Goal: Task Accomplishment & Management: Manage account settings

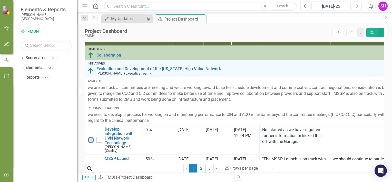
scroll to position [334, 0]
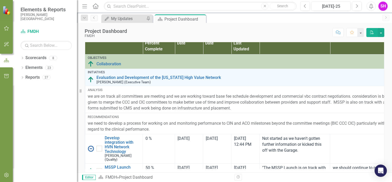
click at [94, 16] on button "View chart menu, Chart" at bounding box center [96, 12] width 7 height 7
click at [82, 91] on icon "Resize" at bounding box center [81, 91] width 5 height 4
click at [80, 91] on icon at bounding box center [81, 91] width 2 height 4
click at [84, 5] on icon "Menu" at bounding box center [84, 5] width 7 height 5
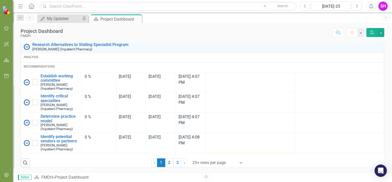
scroll to position [361, 0]
click at [169, 163] on link "2" at bounding box center [169, 162] width 8 height 9
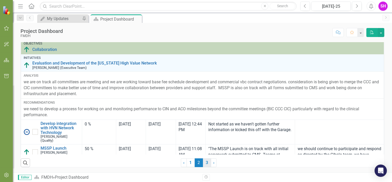
click at [206, 166] on link "3" at bounding box center [207, 162] width 8 height 9
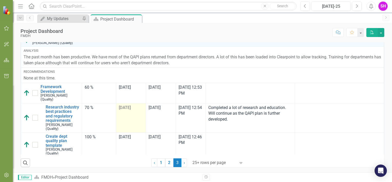
checkbox input "true"
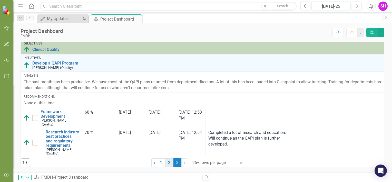
click at [166, 162] on link "2" at bounding box center [169, 162] width 8 height 9
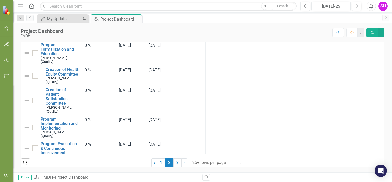
checkbox input "true"
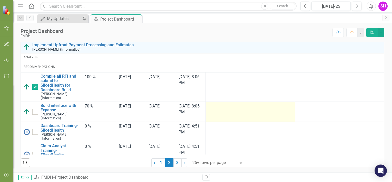
scroll to position [616, 0]
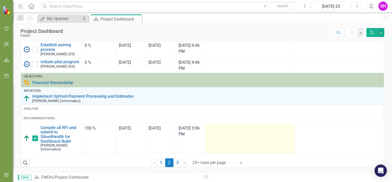
click at [229, 137] on td at bounding box center [250, 138] width 89 height 29
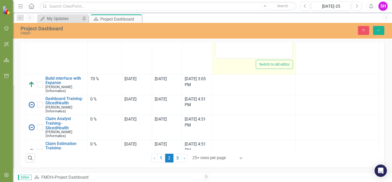
scroll to position [796, 0]
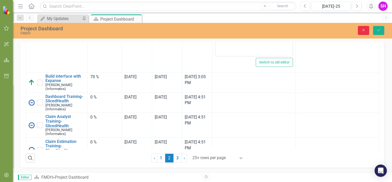
click at [366, 31] on icon "Close" at bounding box center [364, 30] width 5 height 4
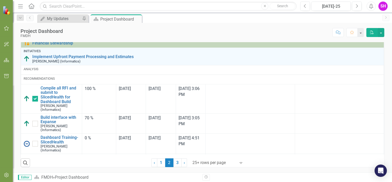
scroll to position [668, 0]
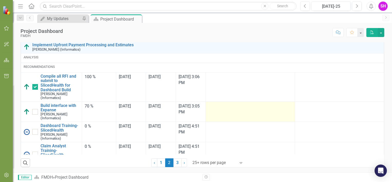
click at [226, 112] on td at bounding box center [250, 111] width 89 height 20
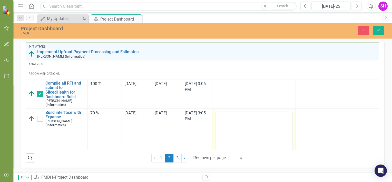
scroll to position [0, 0]
click at [229, 134] on body "Rich Text Area. Press ALT-0 for help." at bounding box center [253, 162] width 77 height 77
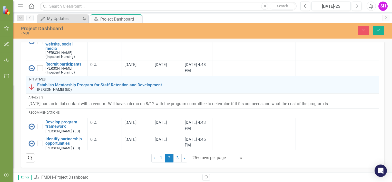
scroll to position [415, 0]
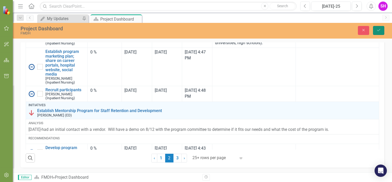
click at [379, 33] on button "Save" at bounding box center [378, 30] width 11 height 9
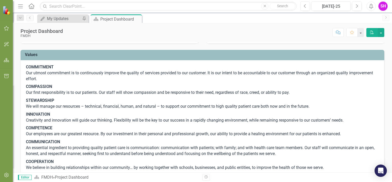
scroll to position [0, 0]
